Goal: Information Seeking & Learning: Compare options

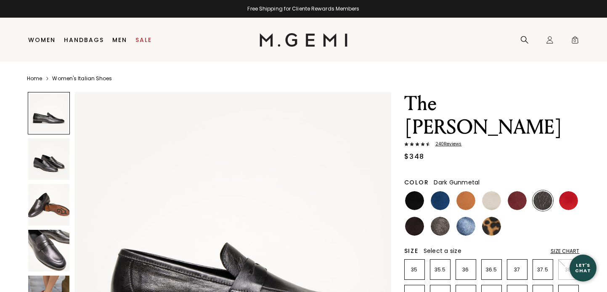
scroll to position [94, 0]
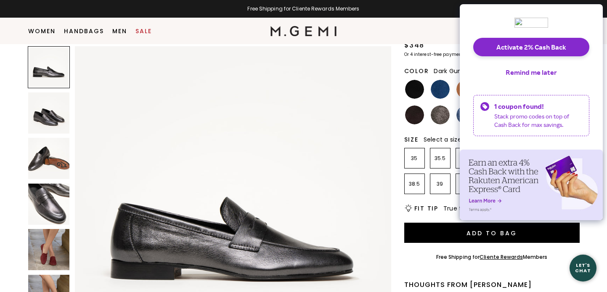
click at [418, 80] on img at bounding box center [414, 89] width 19 height 19
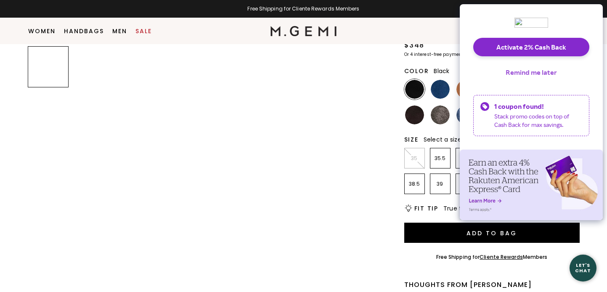
click at [523, 73] on button "Remind me later" at bounding box center [531, 72] width 65 height 19
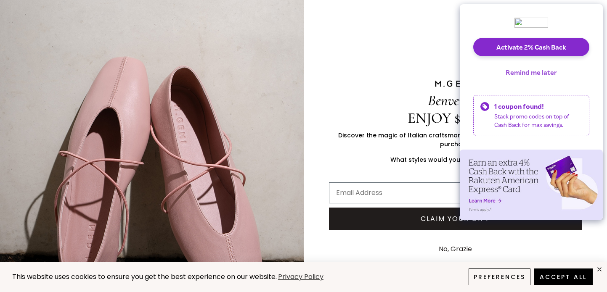
scroll to position [94, 0]
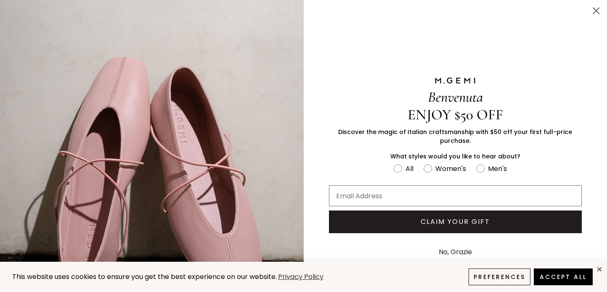
click at [596, 9] on circle "Close dialog" at bounding box center [596, 11] width 14 height 14
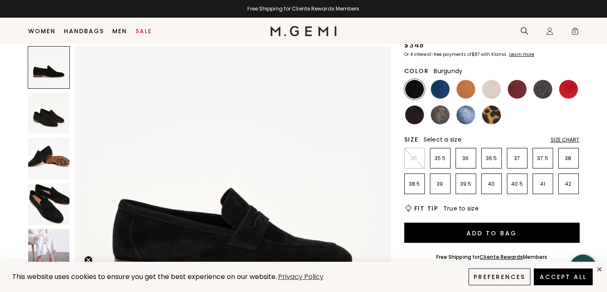
click at [514, 80] on img at bounding box center [517, 89] width 19 height 19
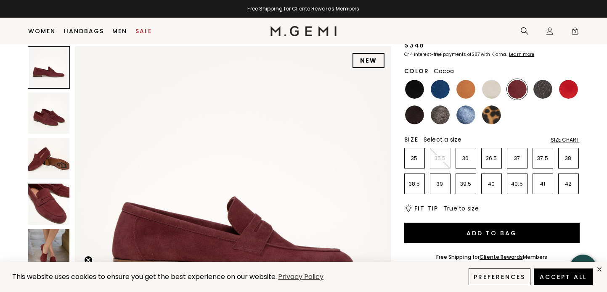
click at [438, 106] on img at bounding box center [440, 115] width 19 height 19
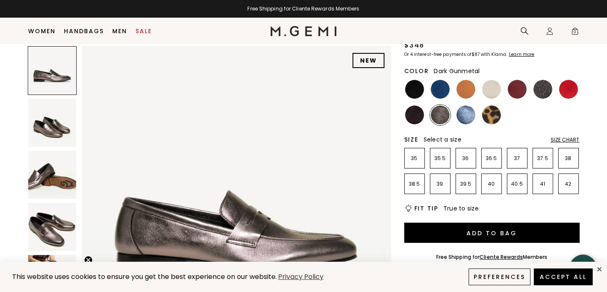
click at [538, 80] on img at bounding box center [542, 89] width 19 height 19
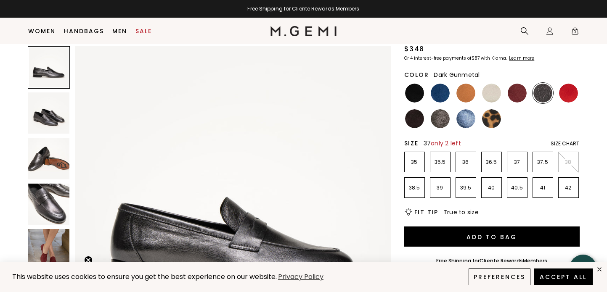
scroll to position [89, 0]
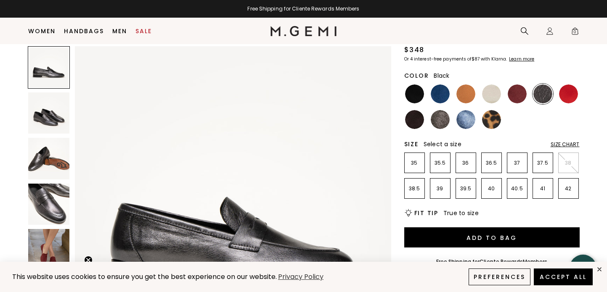
click at [413, 110] on img at bounding box center [414, 119] width 19 height 19
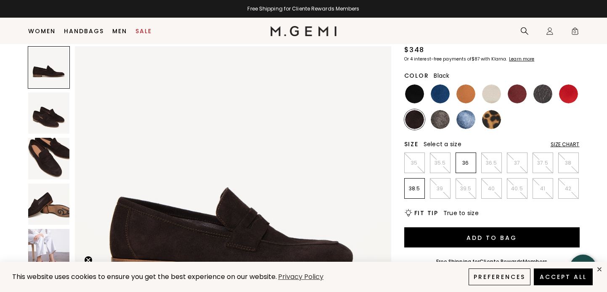
click at [414, 85] on img at bounding box center [414, 94] width 19 height 19
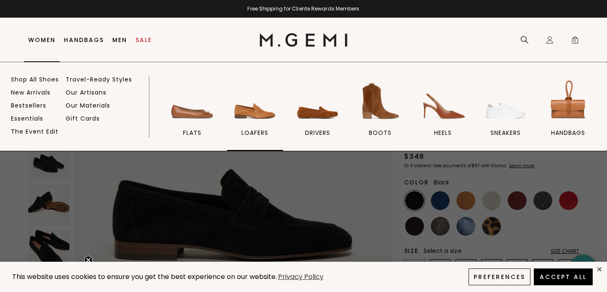
click at [257, 115] on img at bounding box center [254, 101] width 47 height 47
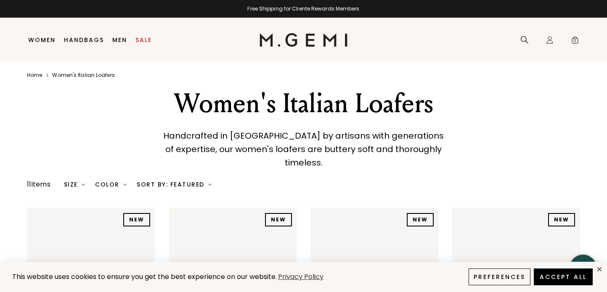
click at [111, 181] on div "Color" at bounding box center [111, 184] width 32 height 7
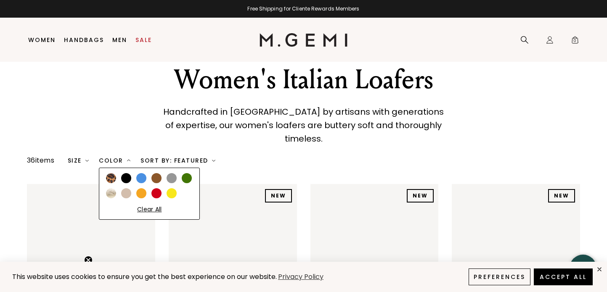
scroll to position [24, 0]
click at [127, 173] on div at bounding box center [126, 178] width 10 height 10
